Goal: Register for event/course

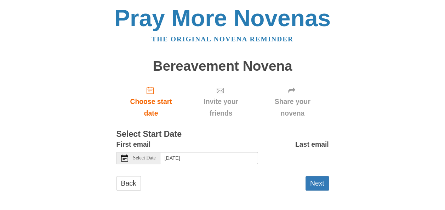
scroll to position [1, 0]
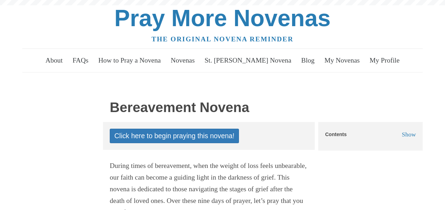
scroll to position [85, 0]
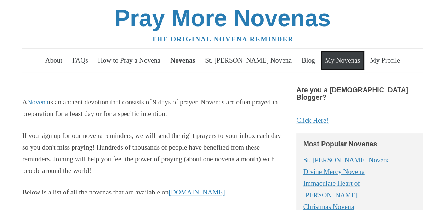
click at [326, 55] on link "My Novenas" at bounding box center [343, 61] width 44 height 20
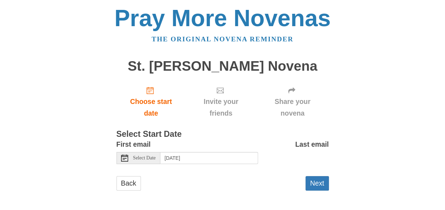
click at [125, 161] on icon at bounding box center [124, 158] width 7 height 7
drag, startPoint x: 125, startPoint y: 161, endPoint x: 263, endPoint y: 150, distance: 138.5
click at [263, 150] on div "First email Select Date Tuesday, September 23rd, 2025 Last email Selecting toda…" at bounding box center [222, 154] width 212 height 31
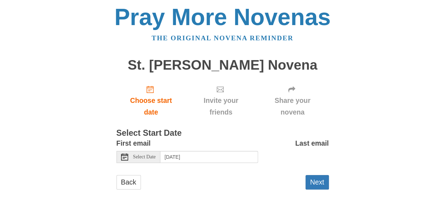
click at [121, 156] on use at bounding box center [124, 157] width 7 height 7
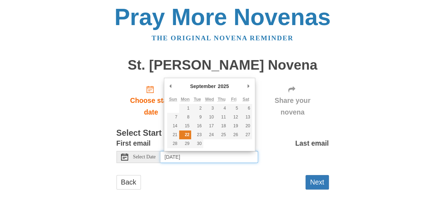
type input "Monday, September 22nd"
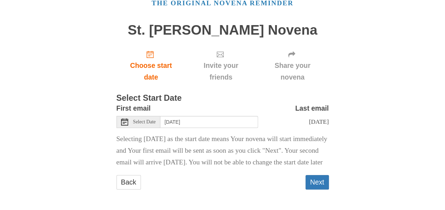
scroll to position [55, 0]
click at [311, 186] on button "Next" at bounding box center [316, 182] width 23 height 15
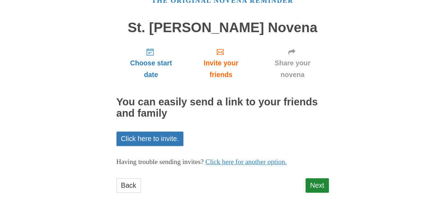
scroll to position [41, 0]
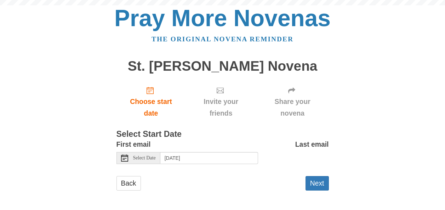
scroll to position [1, 0]
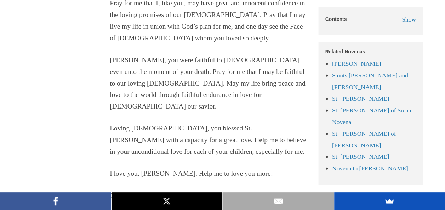
scroll to position [962, 0]
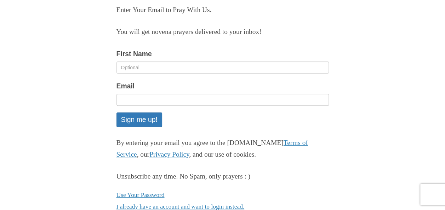
scroll to position [108, 0]
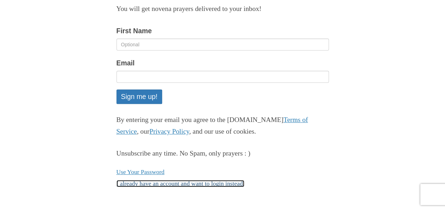
click at [147, 185] on link "I already have an account and want to login instead." at bounding box center [180, 183] width 128 height 7
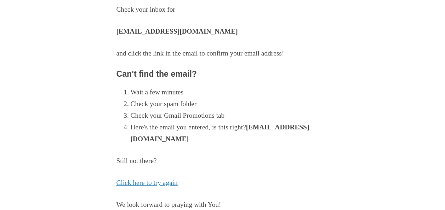
scroll to position [85, 0]
